Goal: Task Accomplishment & Management: Manage account settings

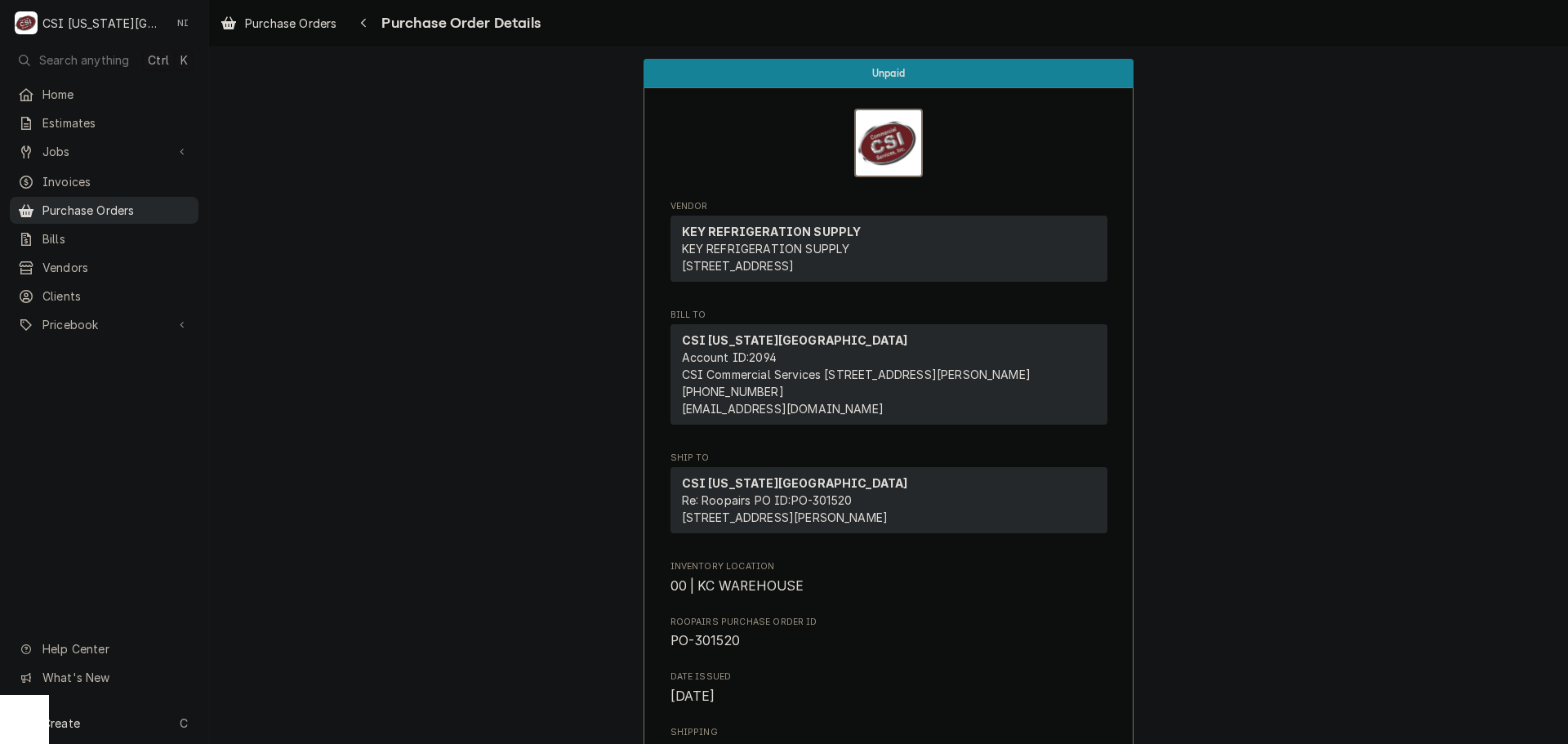
click at [169, 211] on span "Purchase Orders" at bounding box center [116, 210] width 148 height 17
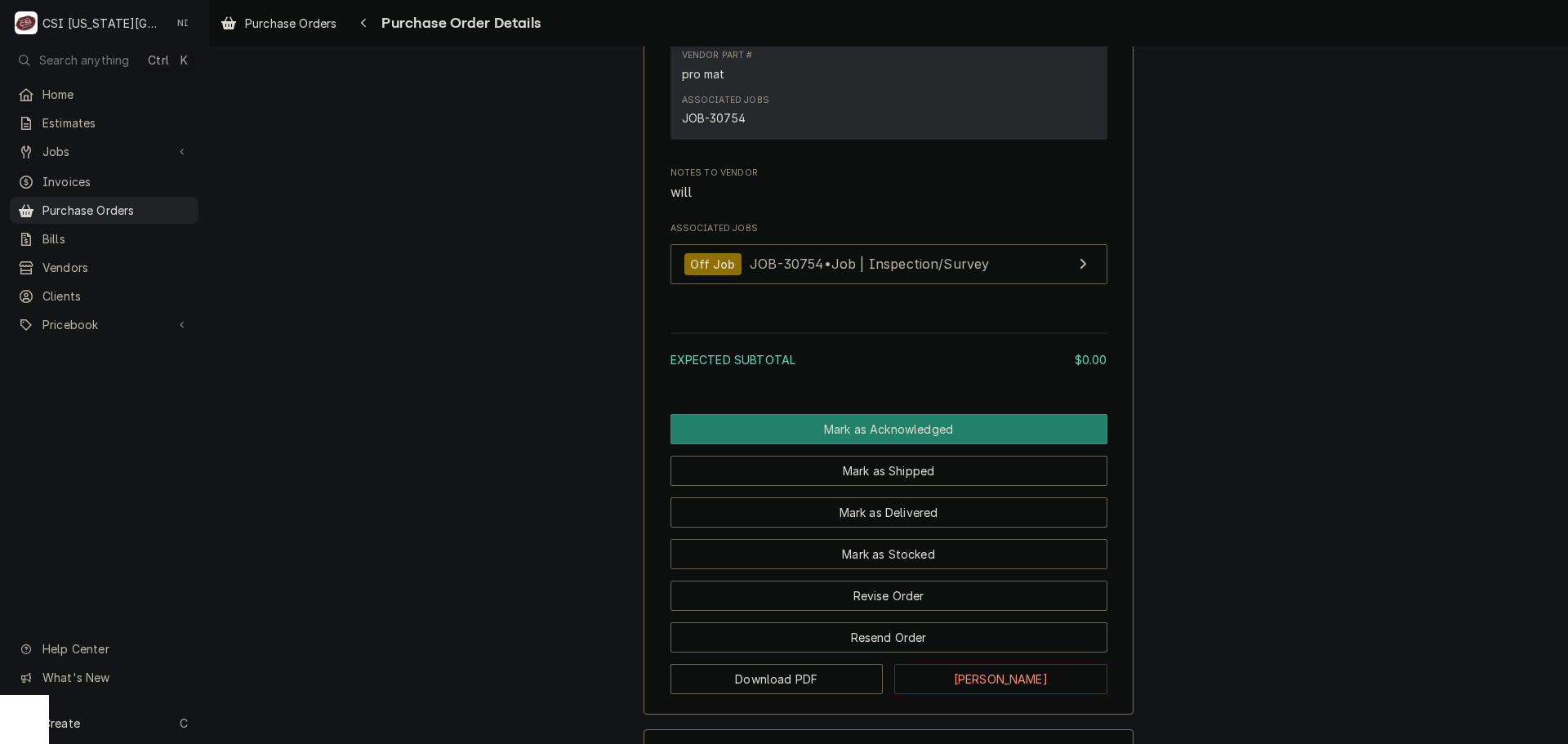
scroll to position [1260, 0]
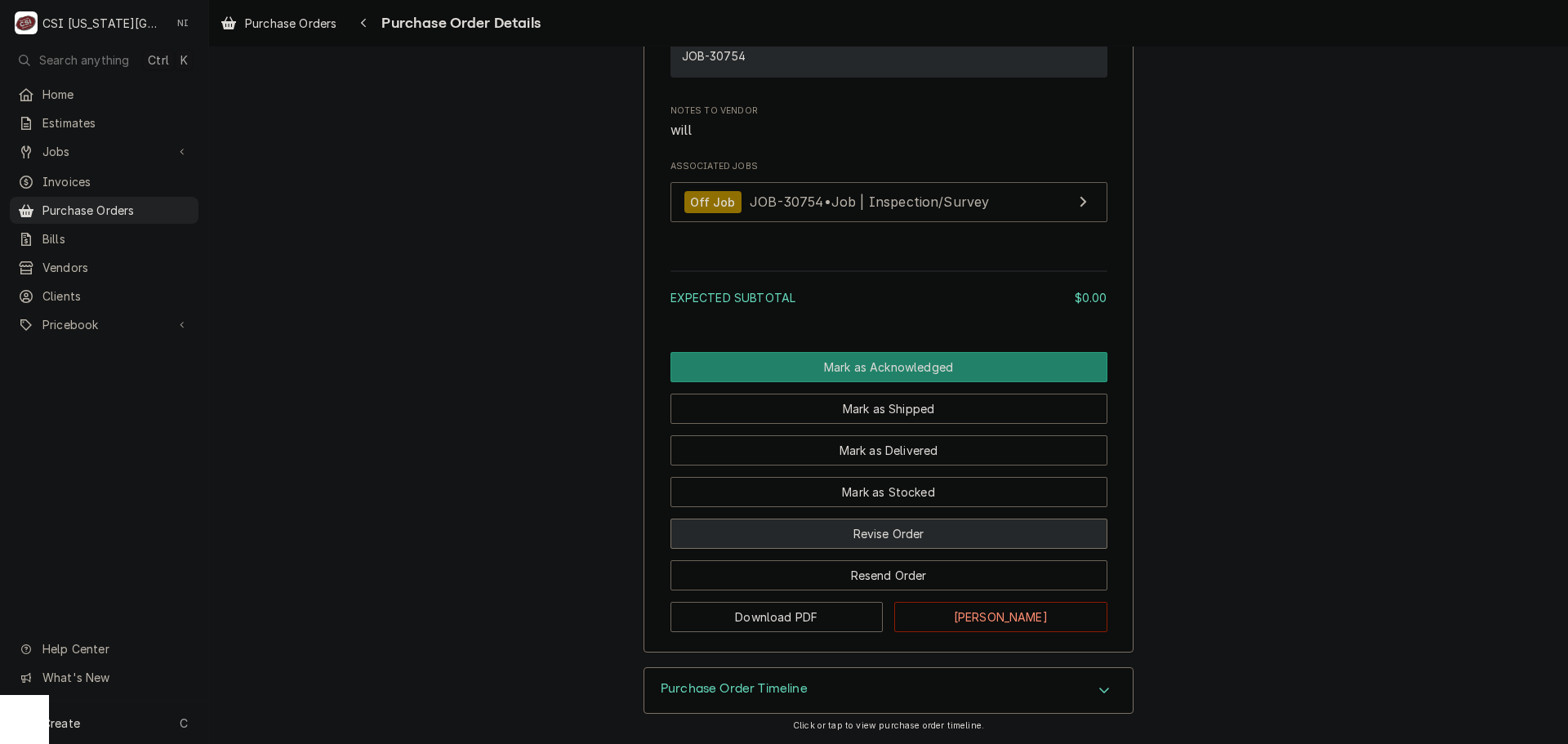
click at [881, 534] on button "Revise Order" at bounding box center [888, 534] width 437 height 30
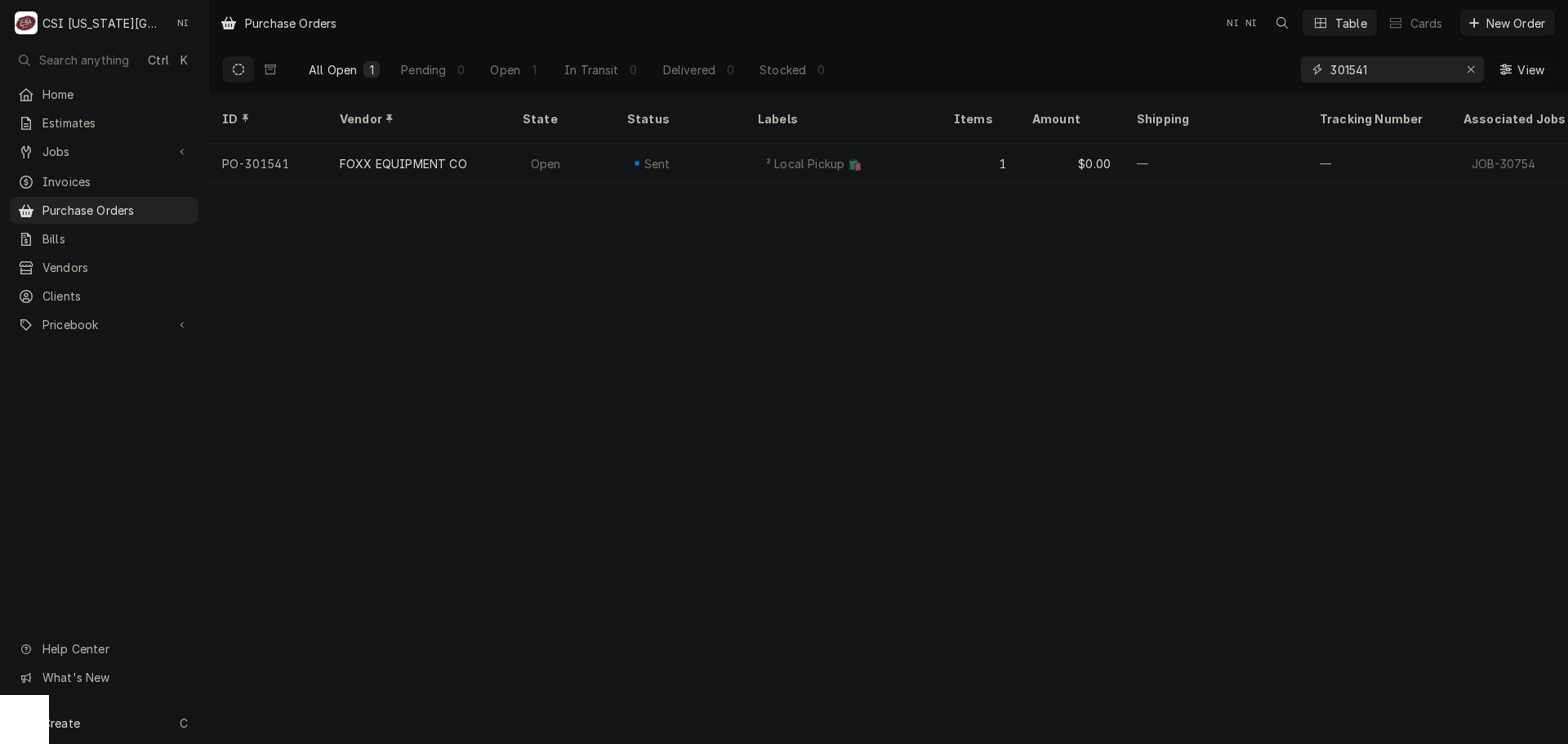
click at [1396, 71] on input "301541" at bounding box center [1392, 69] width 123 height 26
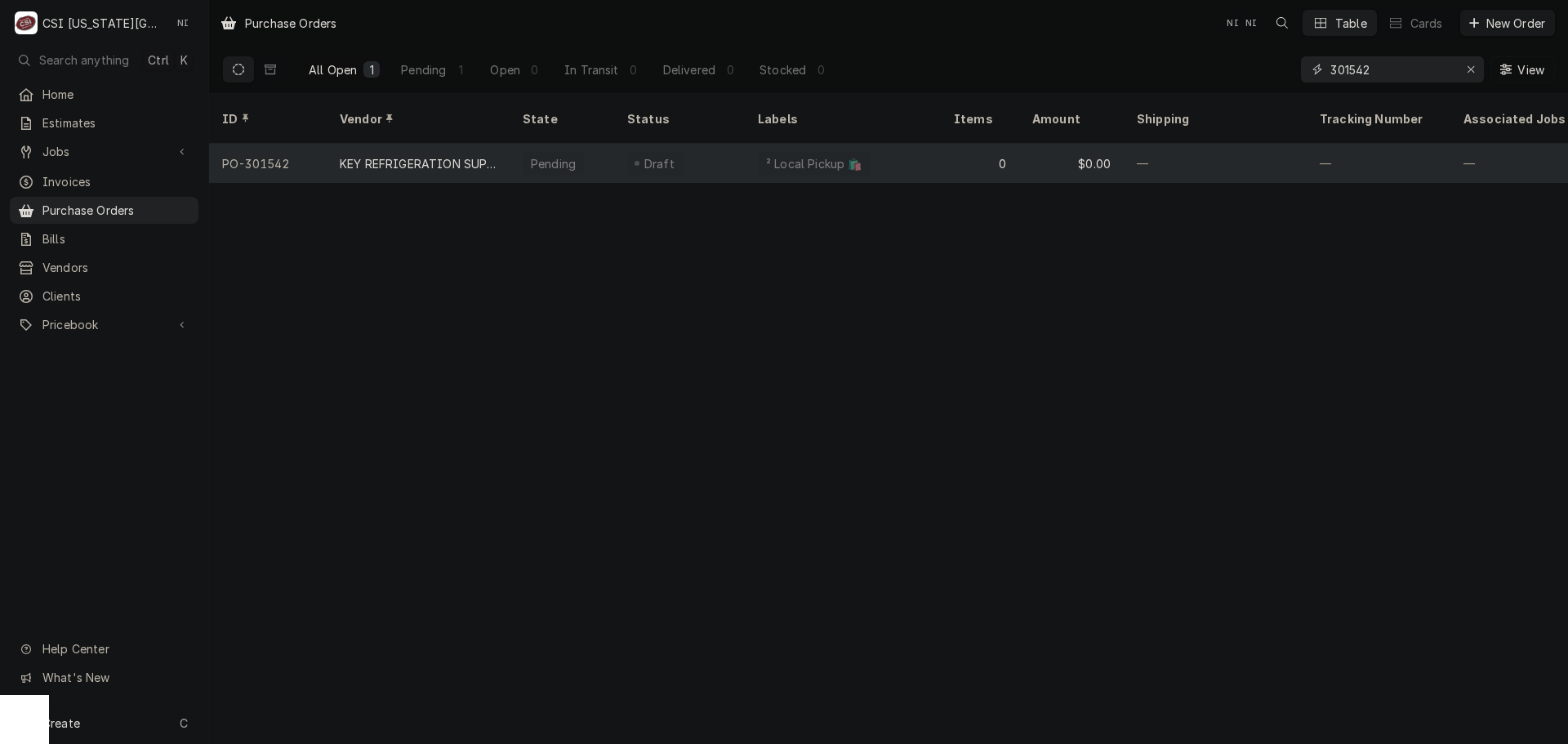
type input "301542"
click at [972, 143] on div "0" at bounding box center [980, 163] width 78 height 39
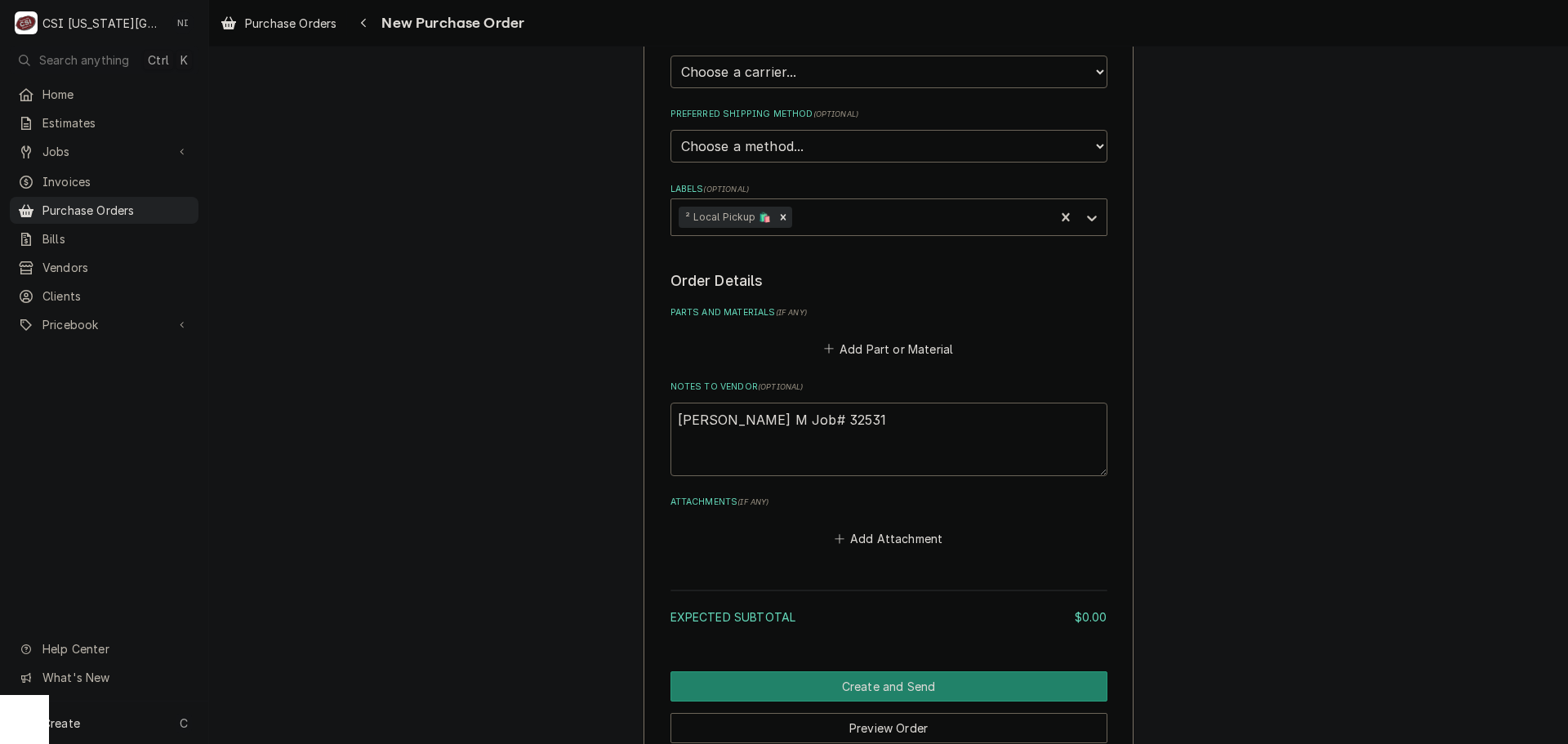
scroll to position [572, 0]
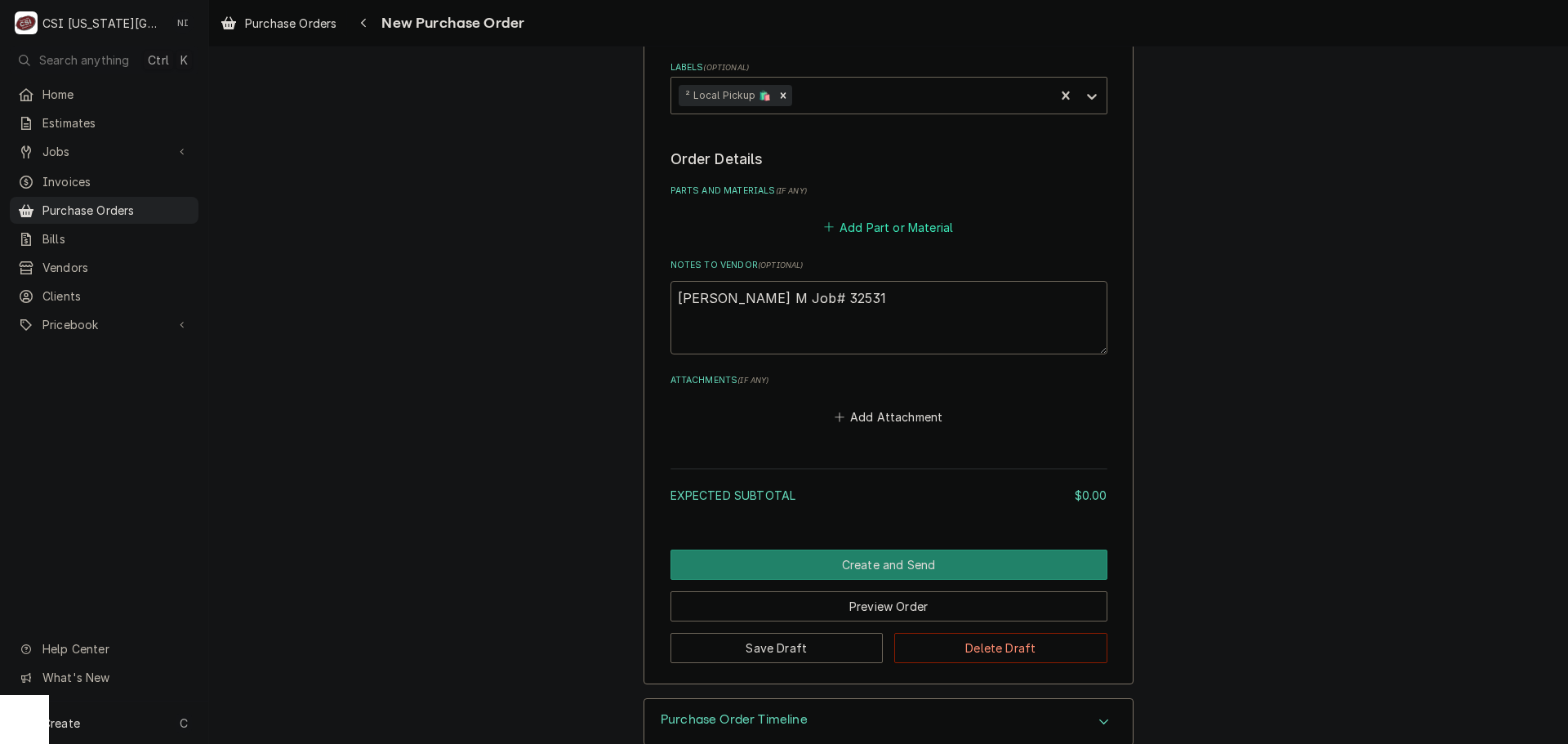
click at [886, 233] on button "Add Part or Material" at bounding box center [888, 228] width 135 height 23
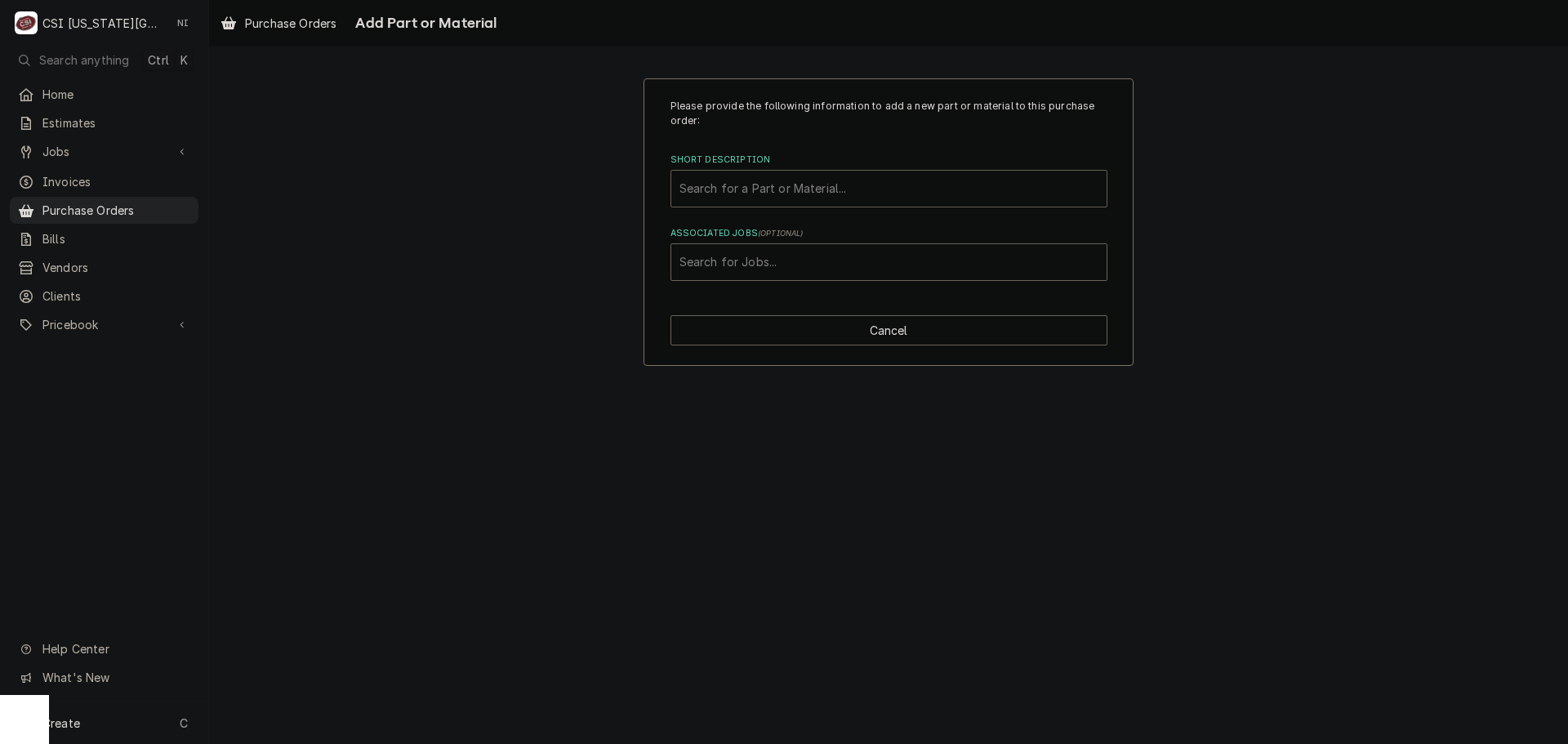
click at [797, 199] on div "Short Description" at bounding box center [889, 189] width 419 height 29
type input "24x24x2p"
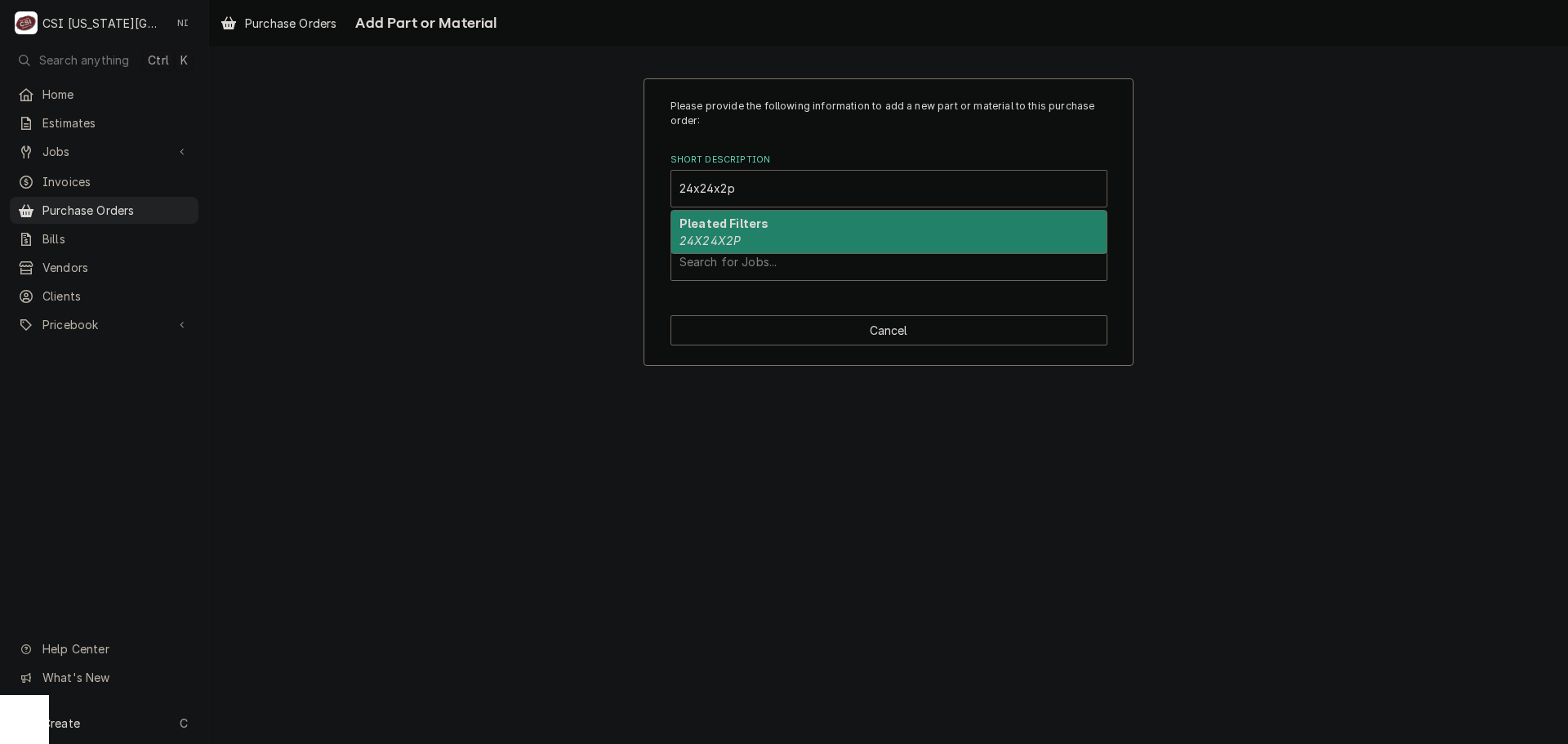
click at [753, 242] on div "Pleated Filters 24X24X2P" at bounding box center [889, 232] width 436 height 43
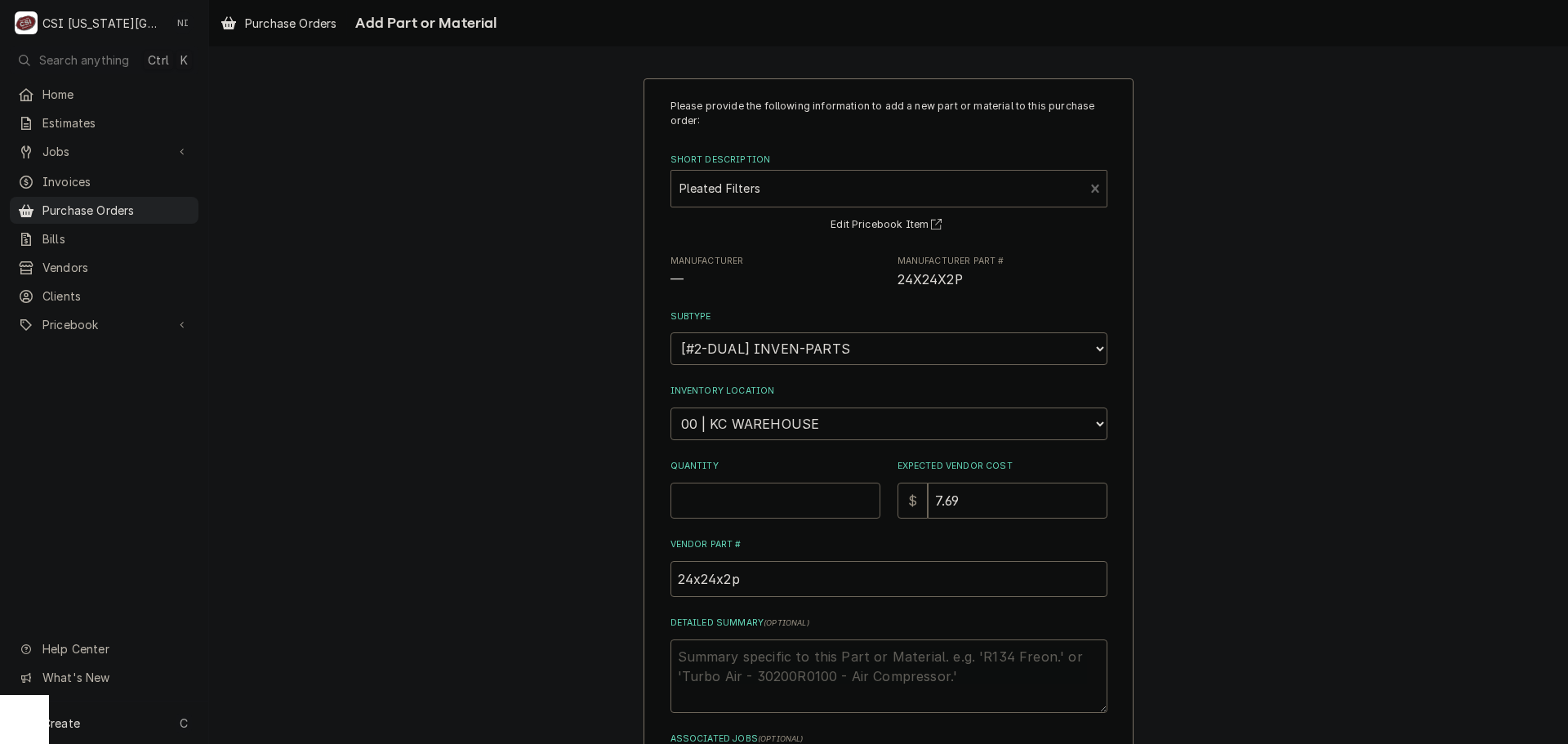
click at [765, 498] on input "Quantity" at bounding box center [775, 500] width 210 height 36
type textarea "x"
type input "1"
type textarea "x"
type input "12"
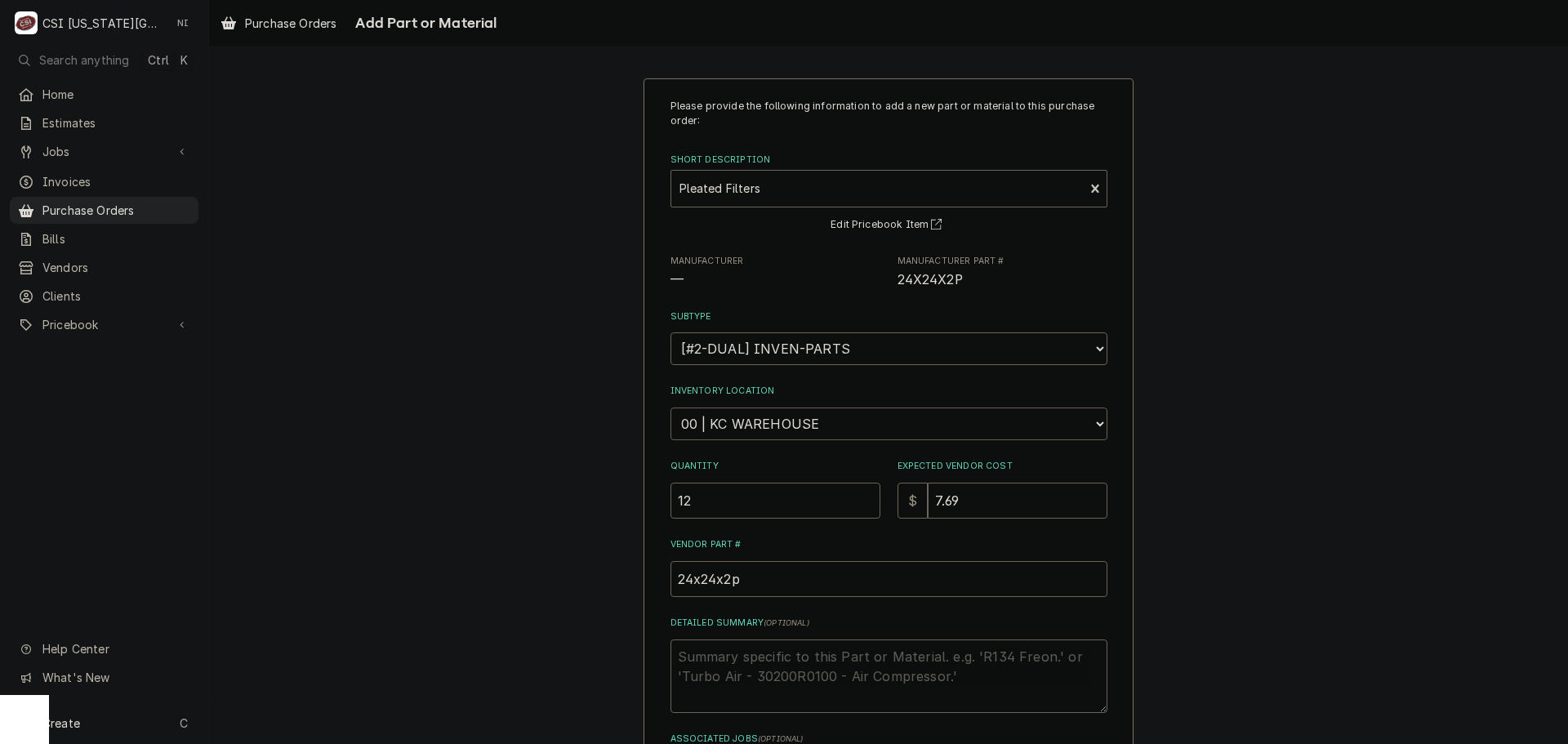
click at [832, 423] on select "Choose a location... 00 | KC WAREHOUSE 00 | MAIN WAREHOUSE 01 | BRIAN BREAZIER …" at bounding box center [888, 424] width 437 height 33
select select "2698"
click at [670, 408] on select "Choose a location... 00 | KC WAREHOUSE 00 | MAIN WAREHOUSE 01 | BRIAN BREAZIER …" at bounding box center [888, 424] width 437 height 33
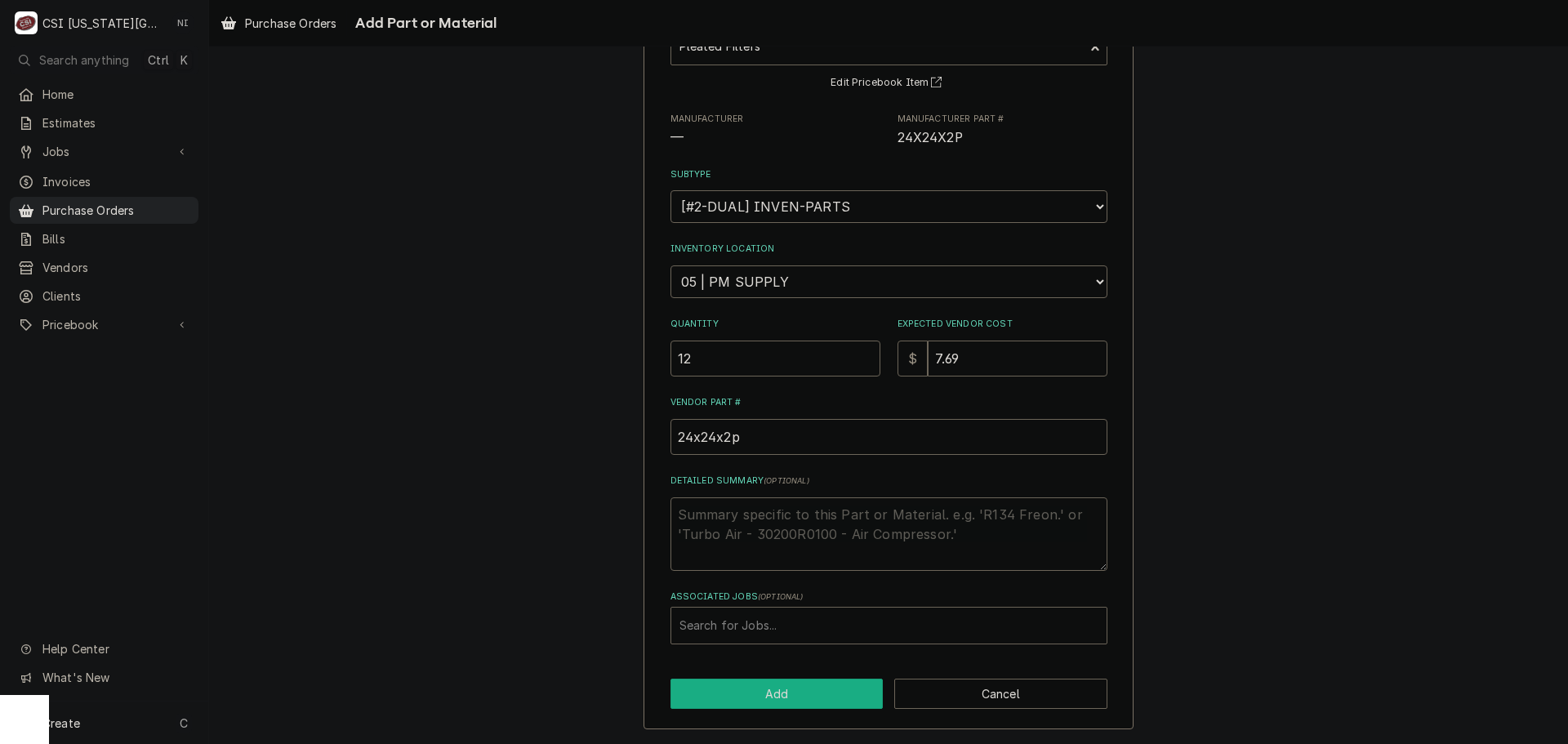
click at [753, 689] on button "Add" at bounding box center [777, 694] width 213 height 30
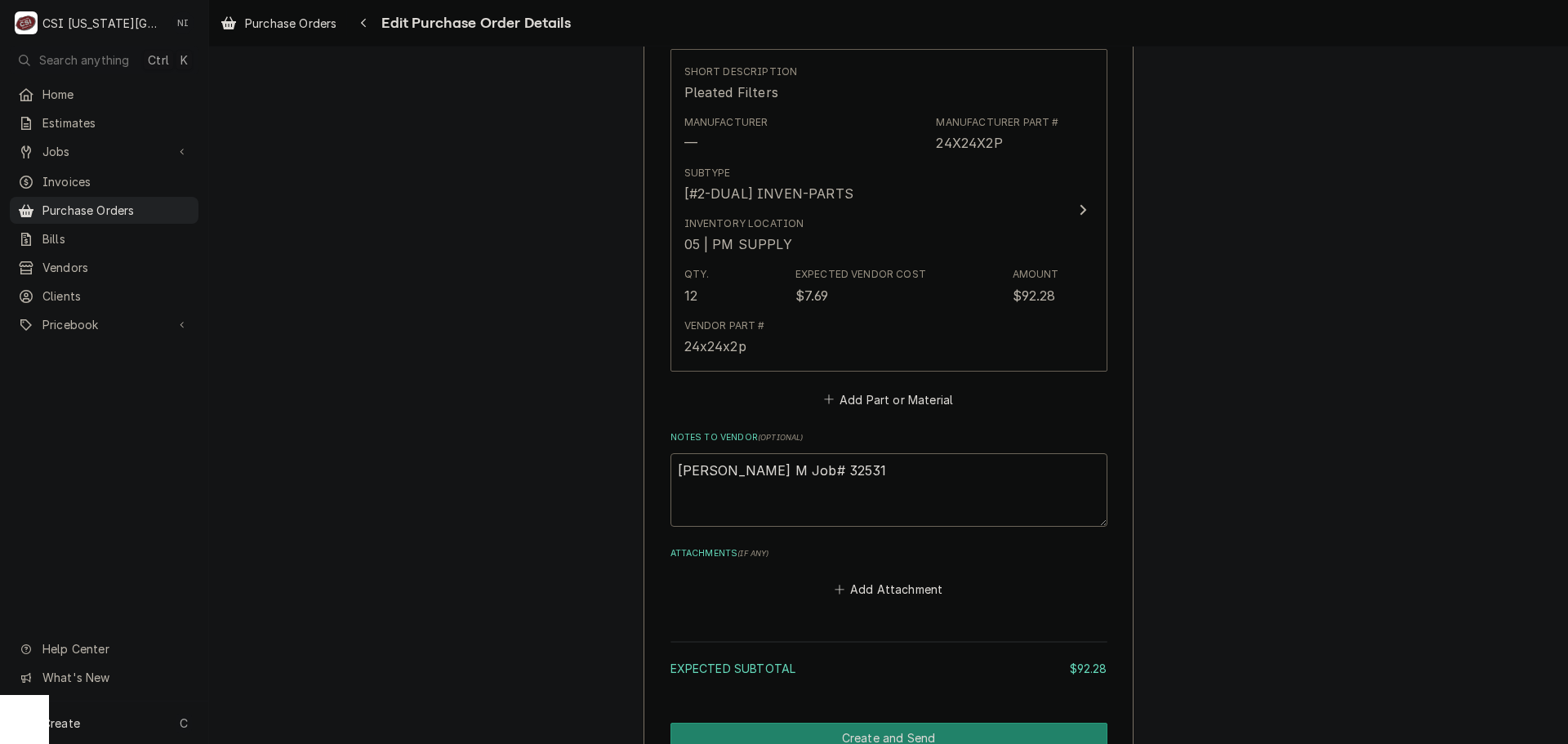
scroll to position [735, 0]
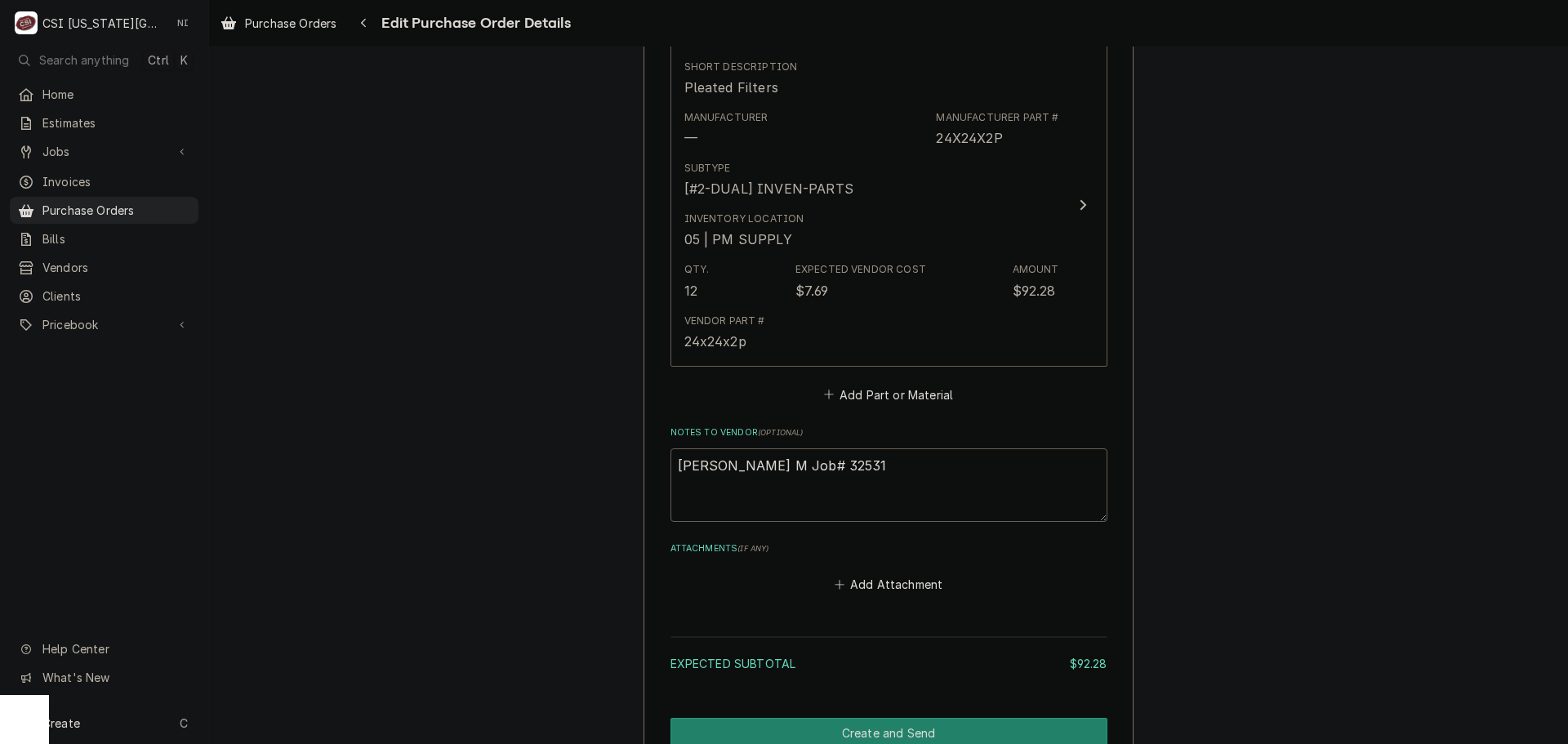
click at [811, 467] on textarea "Preston M Job# 32531" at bounding box center [888, 485] width 437 height 74
type textarea "x"
type textarea "Preston M Job# 32531"
type textarea "x"
type textarea "Preston M Job# 32531 p"
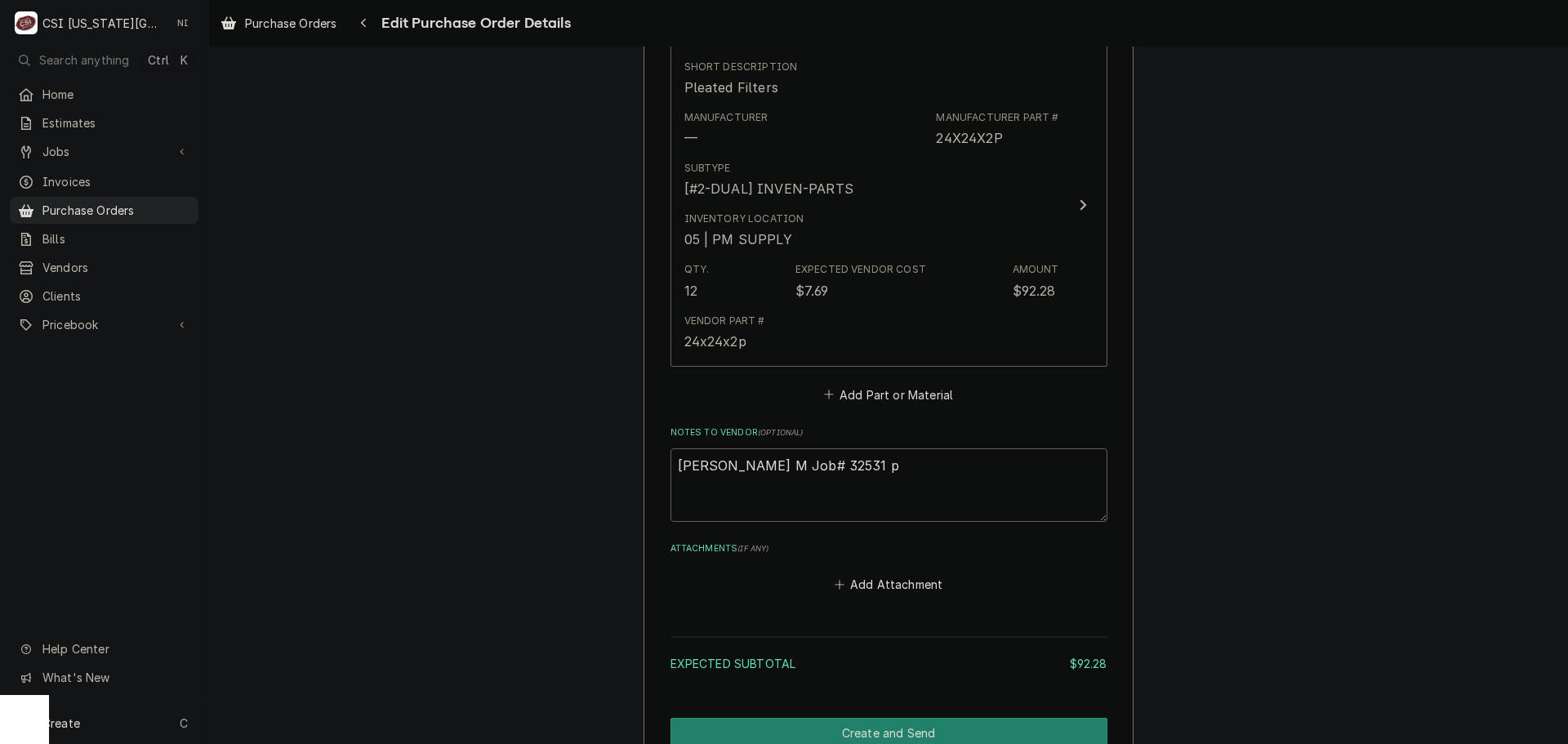
type textarea "x"
type textarea "Preston M Job# 32531 pm"
type textarea "x"
type textarea "Preston M Job# 32531 pm"
type textarea "x"
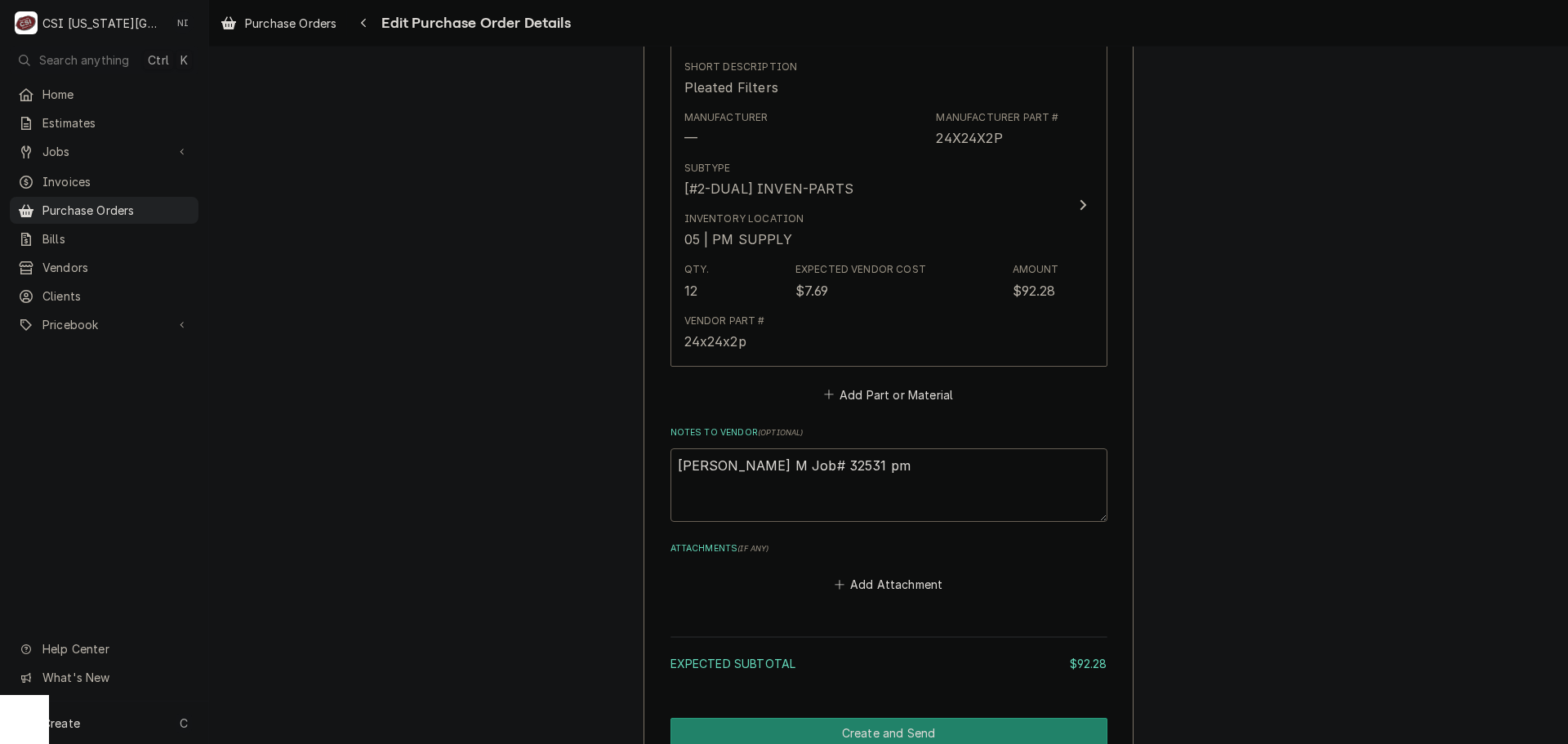
type textarea "Preston M Job# 32531 pm f"
type textarea "x"
type textarea "Preston M Job# 32531 pm fi"
type textarea "x"
type textarea "Preston M Job# 32531 pm filt"
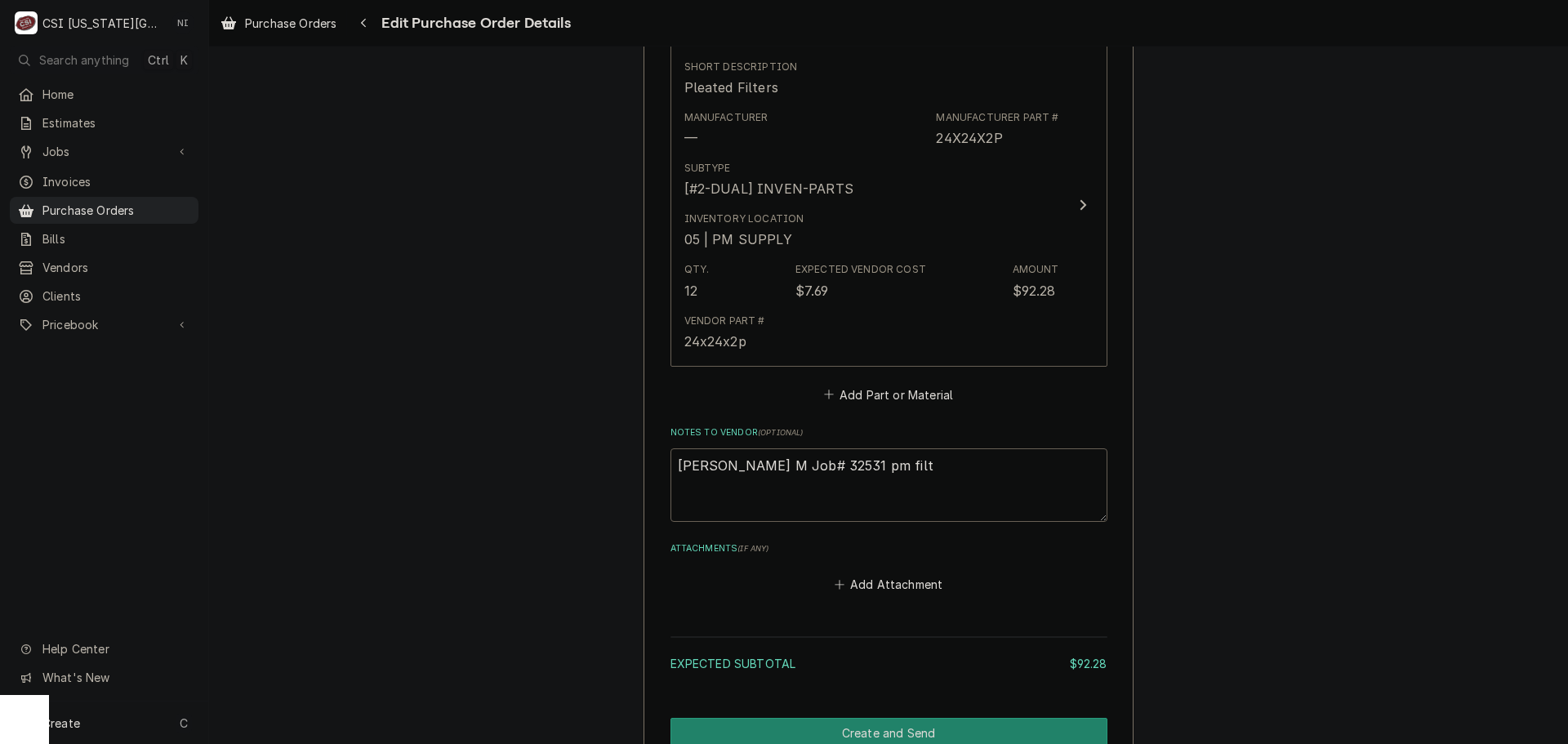
type textarea "x"
type textarea "Preston M Job# 32531 pm filter"
type textarea "x"
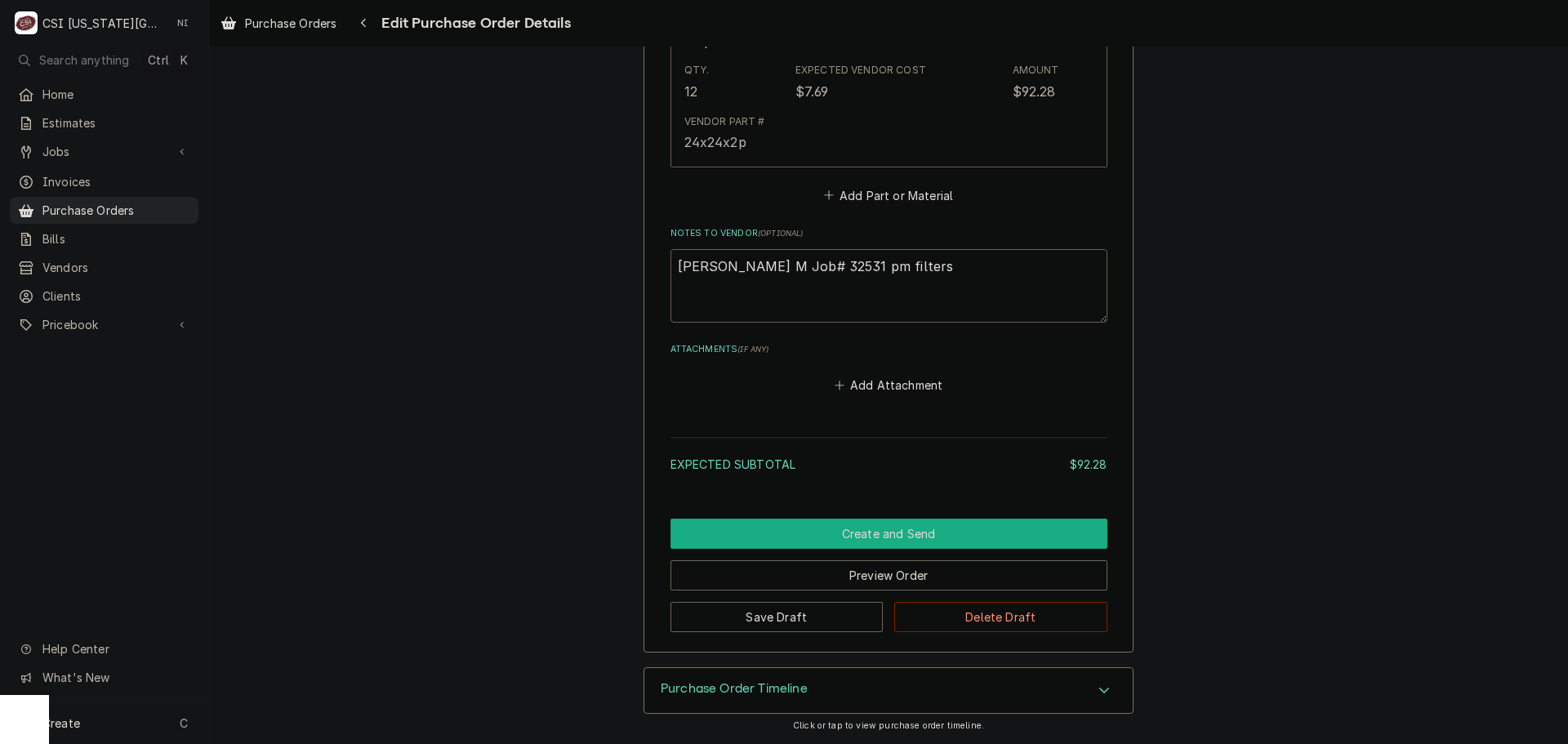
type textarea "Preston M Job# 32531 pm filters"
click at [829, 538] on button "Create and Send" at bounding box center [888, 534] width 437 height 30
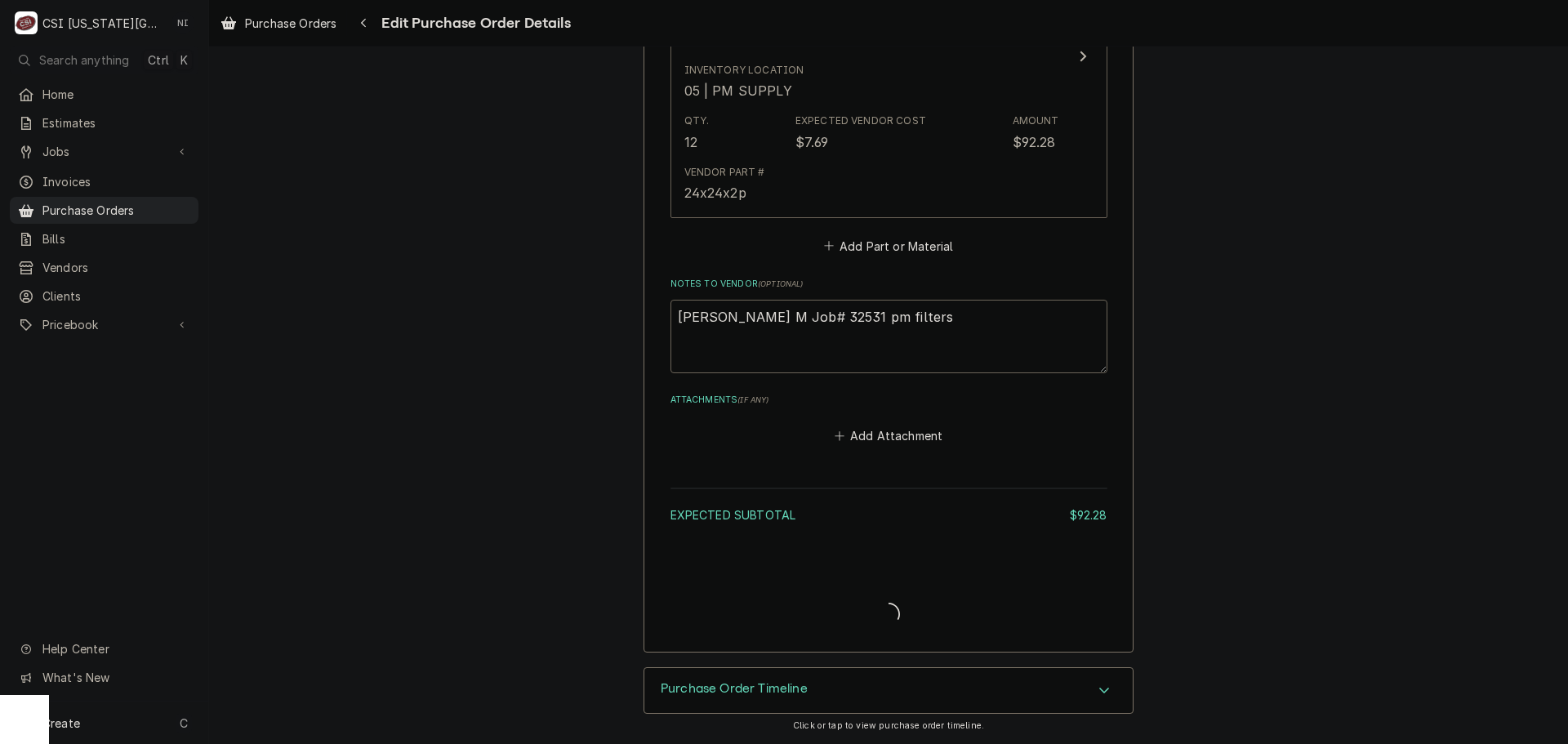
type textarea "x"
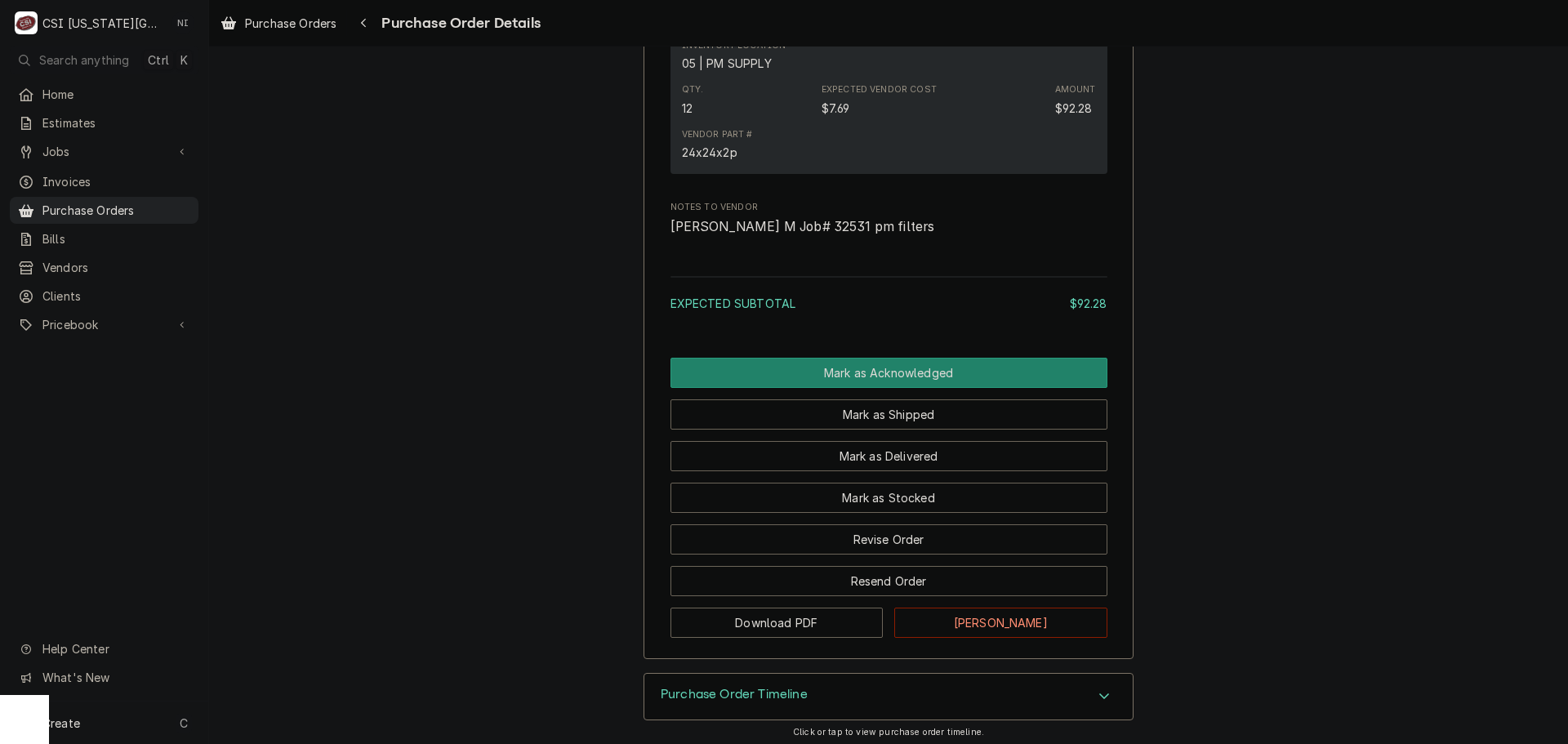
scroll to position [1188, 0]
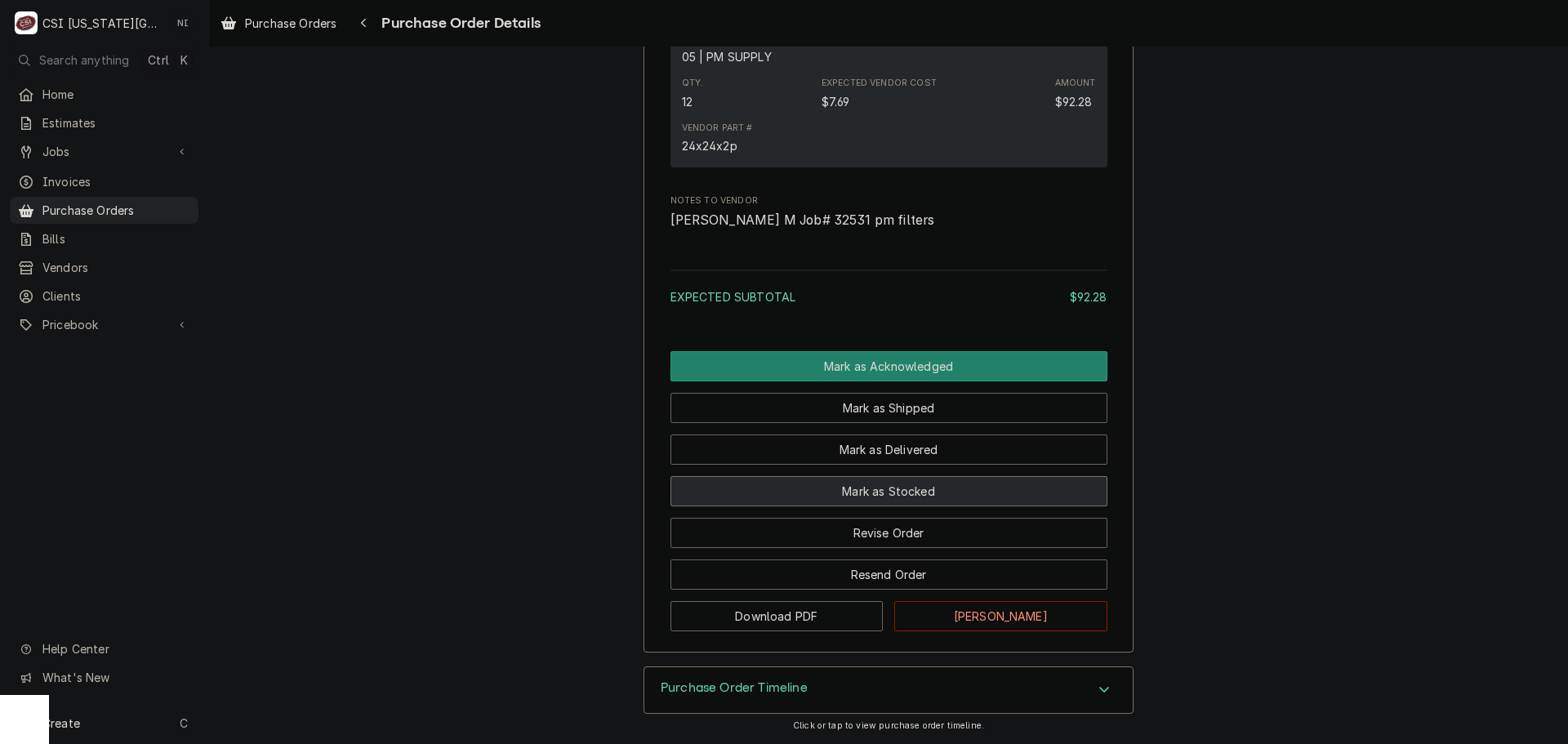
click at [936, 487] on button "Mark as Stocked" at bounding box center [888, 491] width 437 height 30
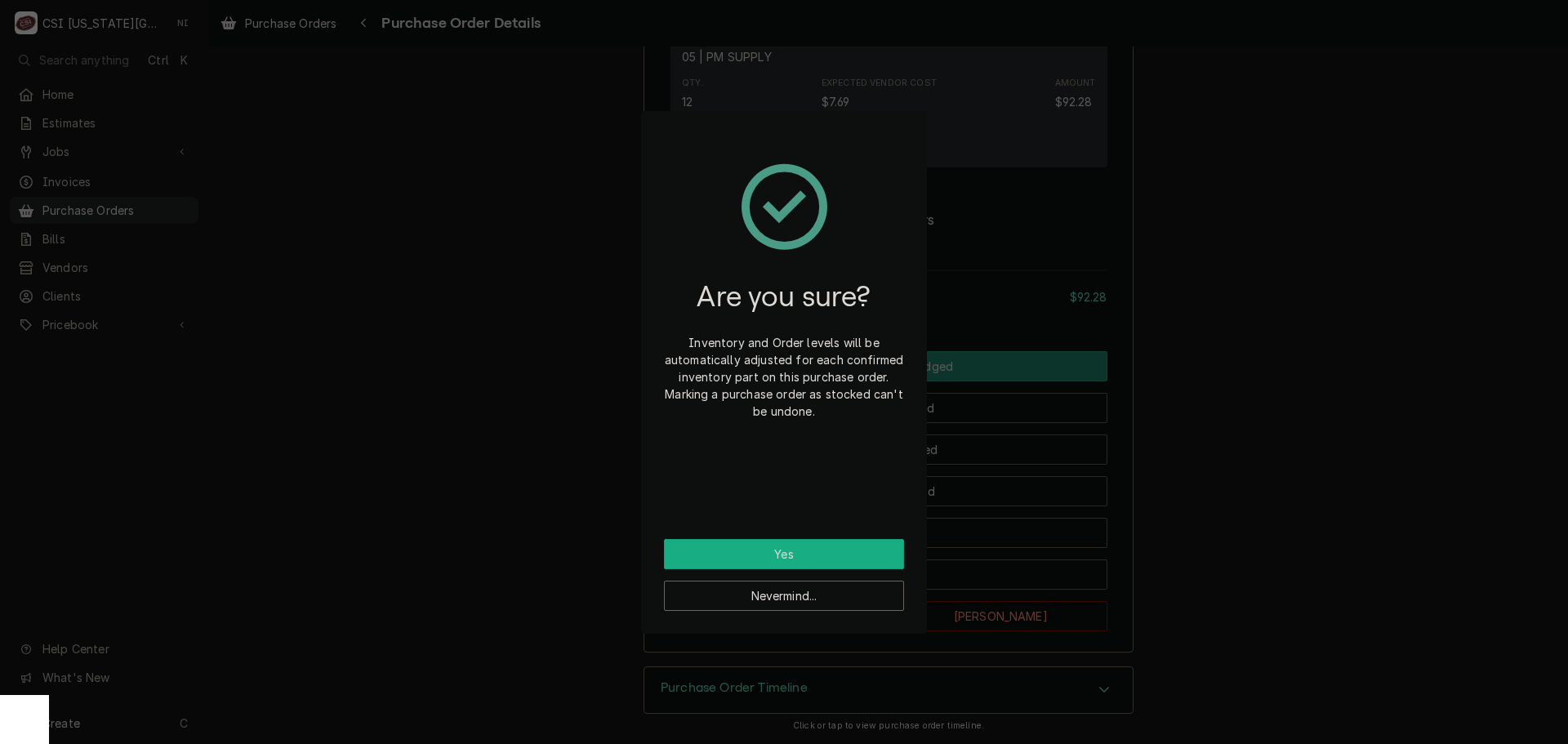
click at [838, 558] on button "Yes" at bounding box center [784, 554] width 240 height 30
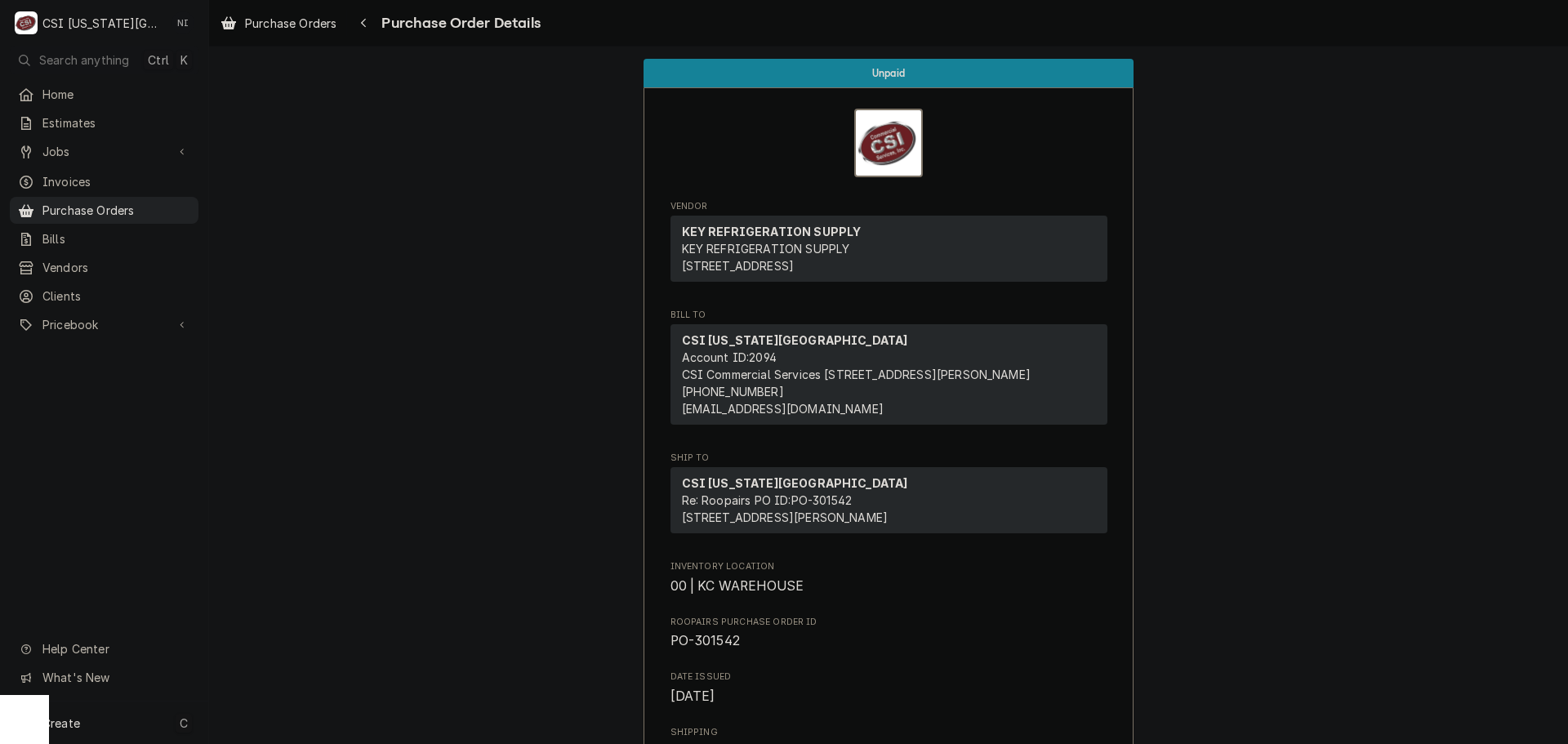
drag, startPoint x: 123, startPoint y: 728, endPoint x: 165, endPoint y: 722, distance: 42.4
click at [123, 728] on div "Create C" at bounding box center [104, 723] width 208 height 43
click at [318, 617] on div "Purchase Order" at bounding box center [292, 610] width 140 height 20
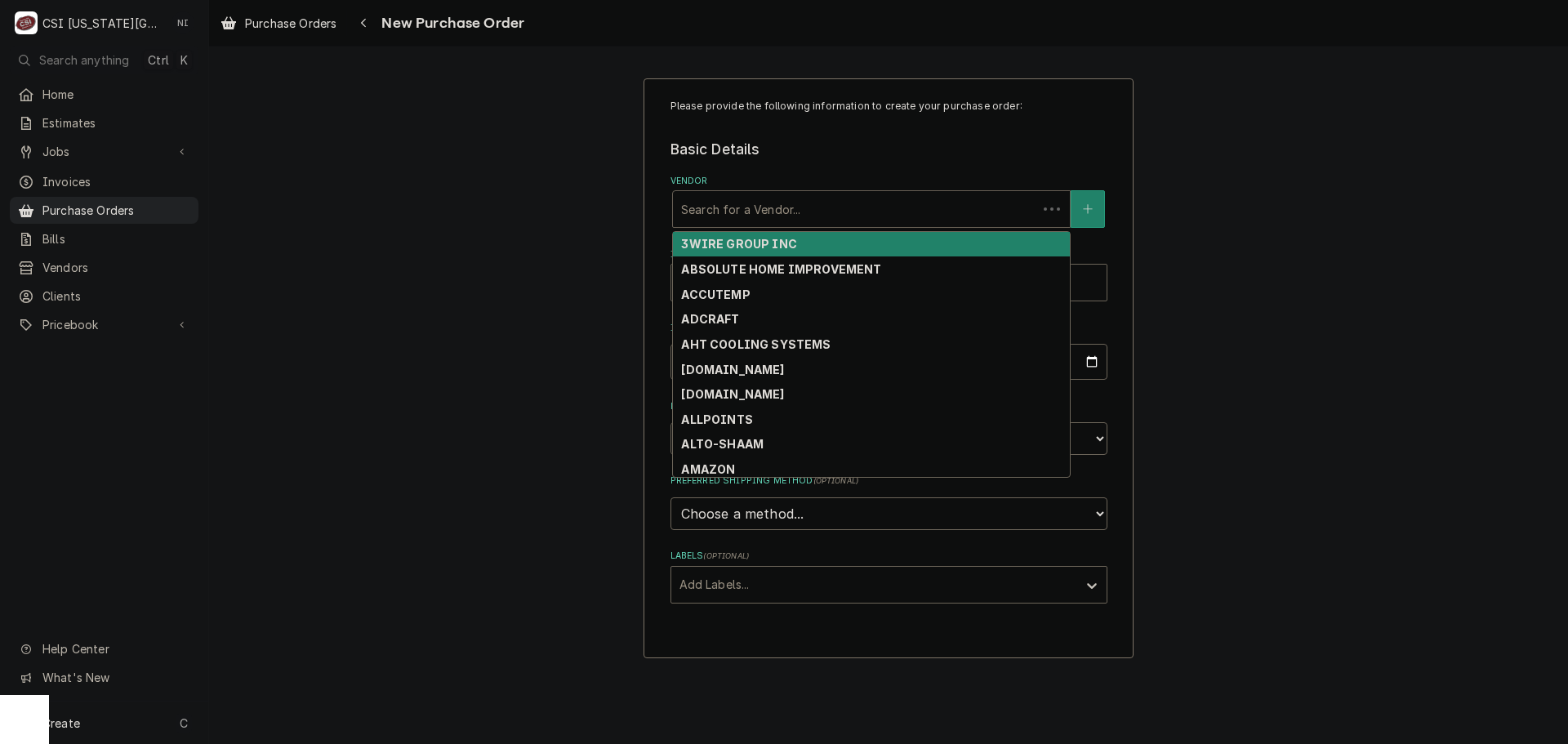
click at [837, 209] on div "Vendor" at bounding box center [854, 209] width 348 height 29
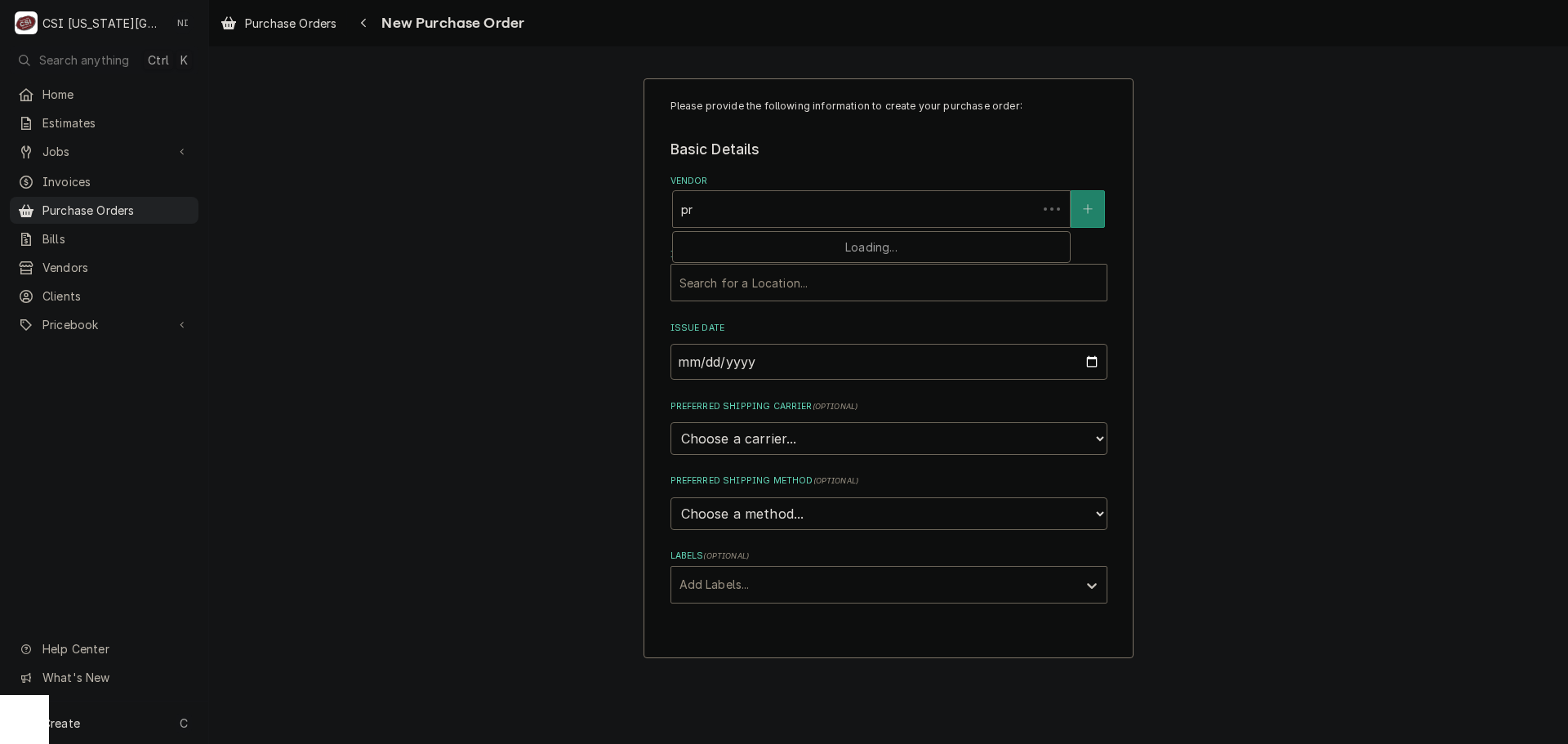
type input "p"
click at [111, 207] on span "Purchase Orders" at bounding box center [116, 210] width 148 height 17
